Goal: Find specific page/section: Find specific page/section

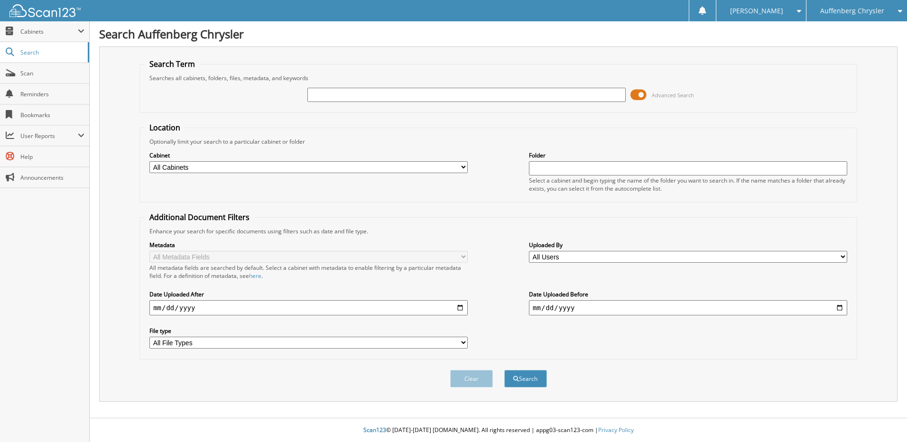
click at [349, 94] on input "text" at bounding box center [466, 95] width 318 height 14
click at [413, 95] on input "text" at bounding box center [466, 95] width 318 height 14
type input "241687"
click at [504, 370] on button "Search" at bounding box center [525, 379] width 43 height 18
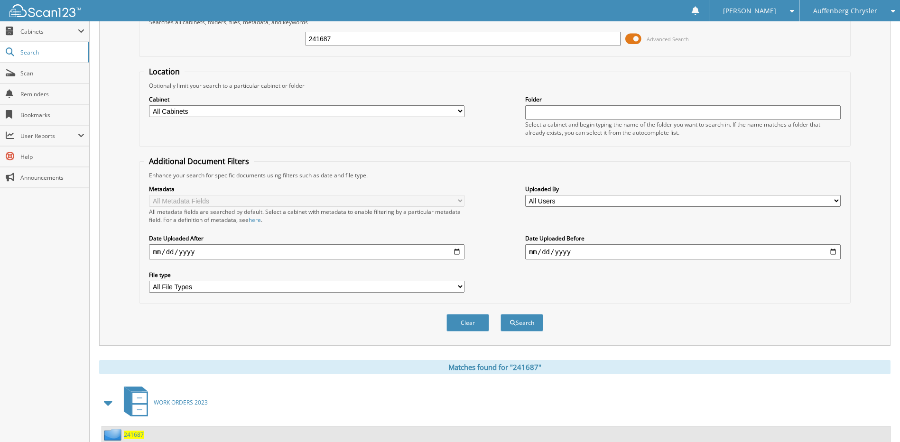
scroll to position [146, 0]
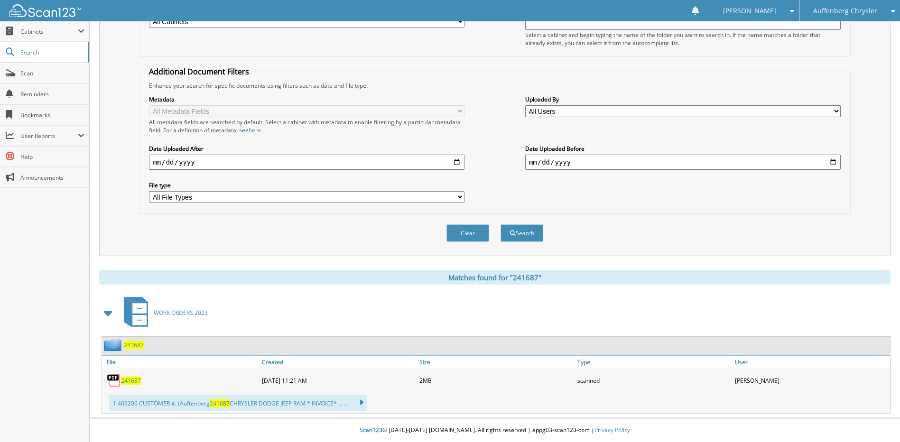
click at [133, 381] on span "241687" at bounding box center [131, 381] width 20 height 8
